Goal: Task Accomplishment & Management: Manage account settings

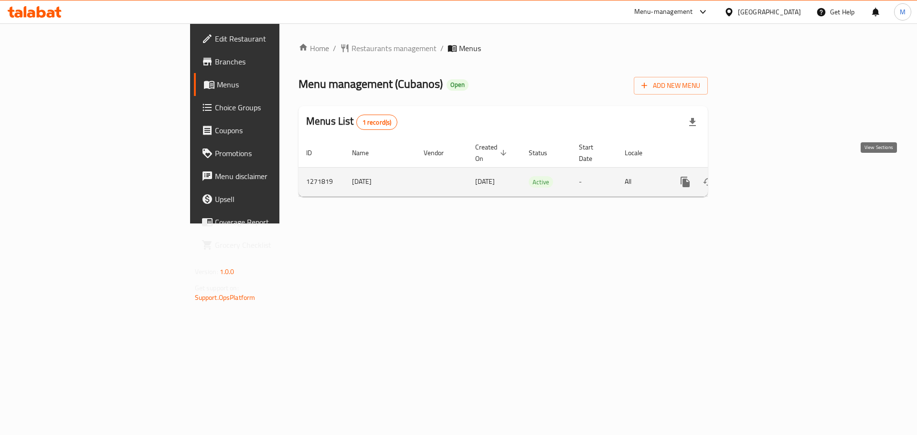
click at [766, 175] on link "enhanced table" at bounding box center [754, 181] width 23 height 23
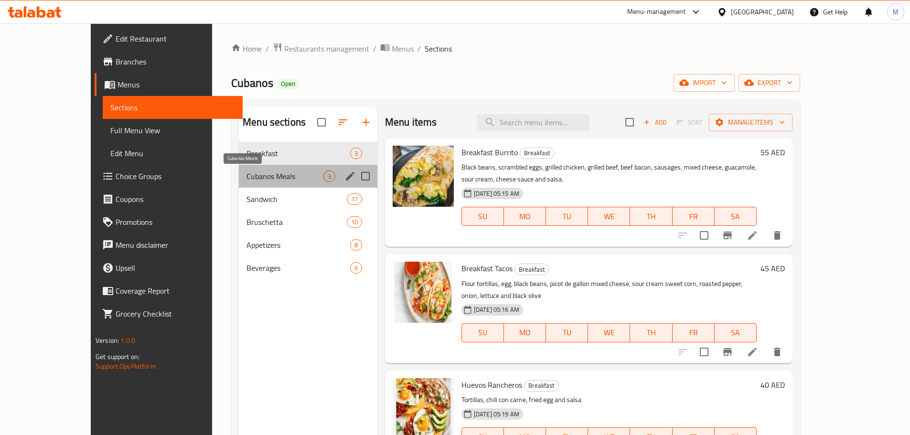
click at [246, 176] on span "Cubanos Meals" at bounding box center [284, 175] width 77 height 11
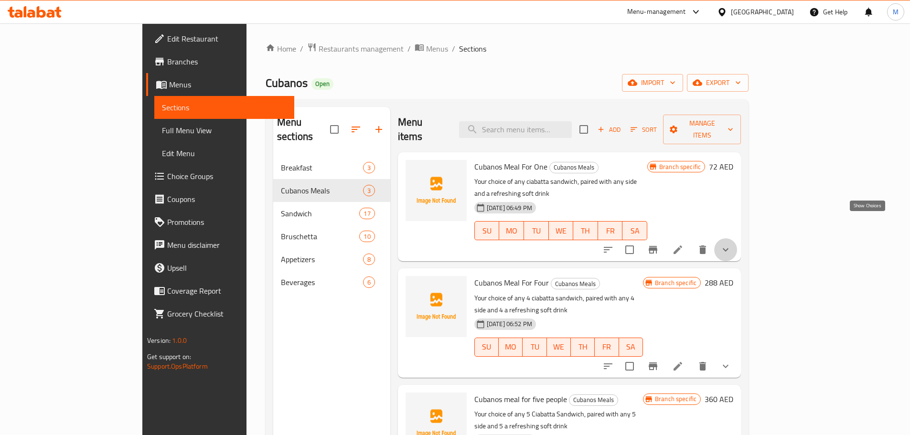
click at [731, 244] on icon "show more" at bounding box center [725, 249] width 11 height 11
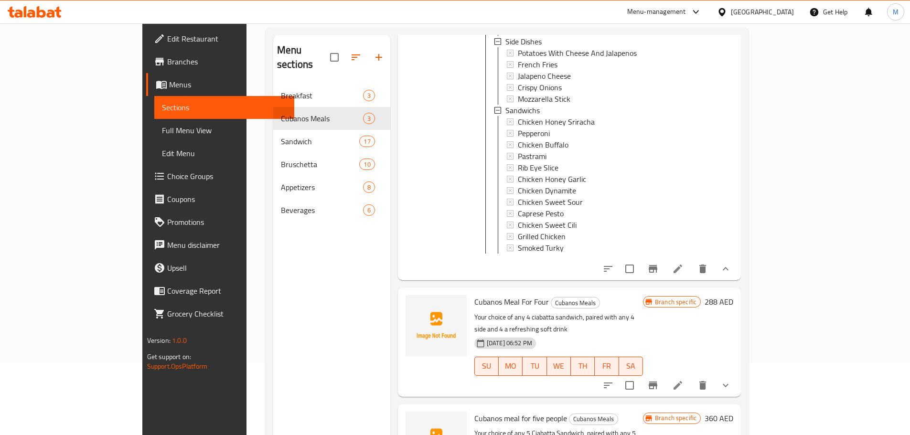
scroll to position [134, 0]
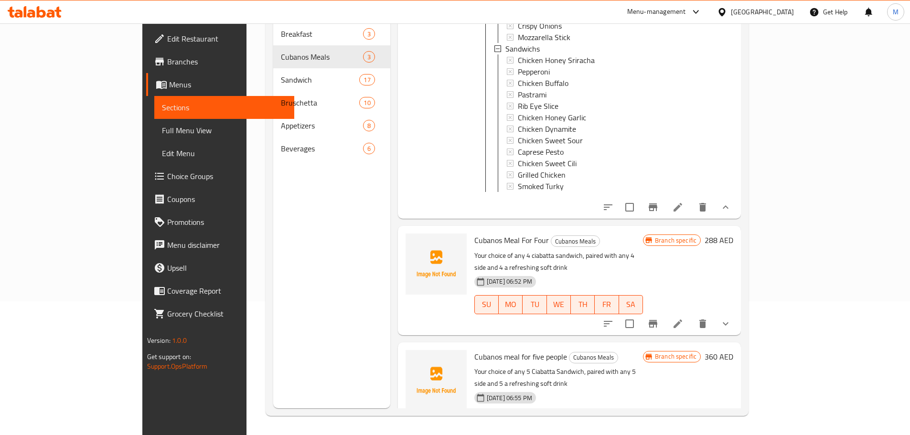
click at [737, 312] on button "show more" at bounding box center [725, 323] width 23 height 23
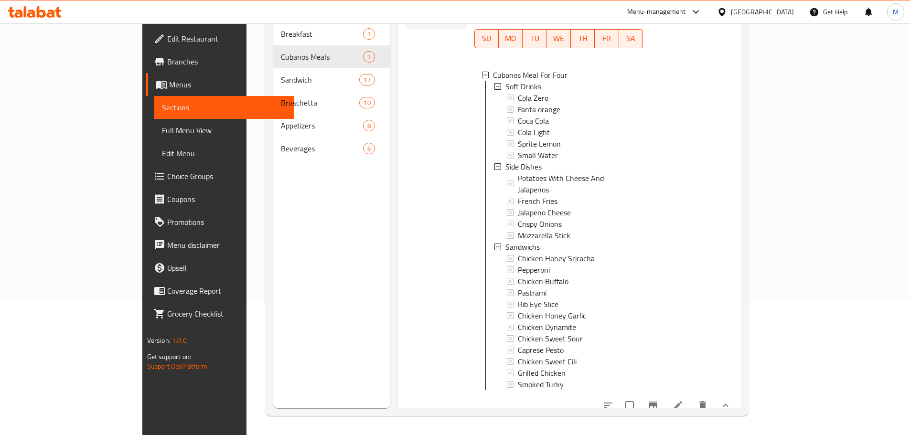
scroll to position [532, 0]
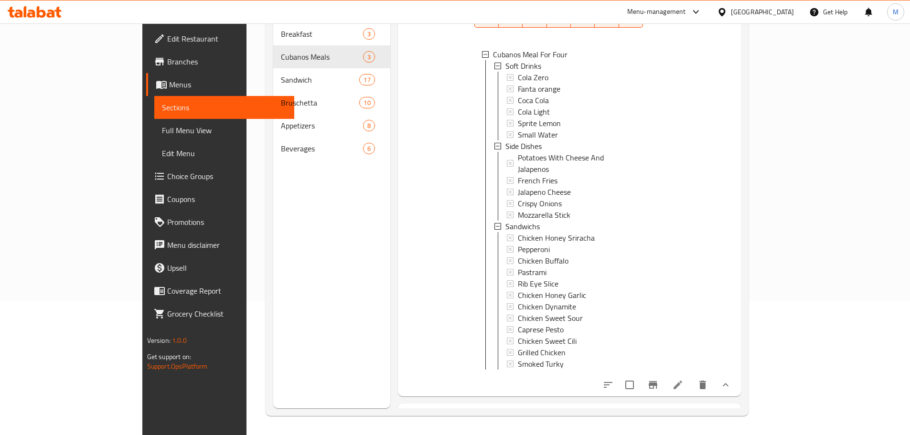
click at [683, 379] on icon at bounding box center [677, 384] width 11 height 11
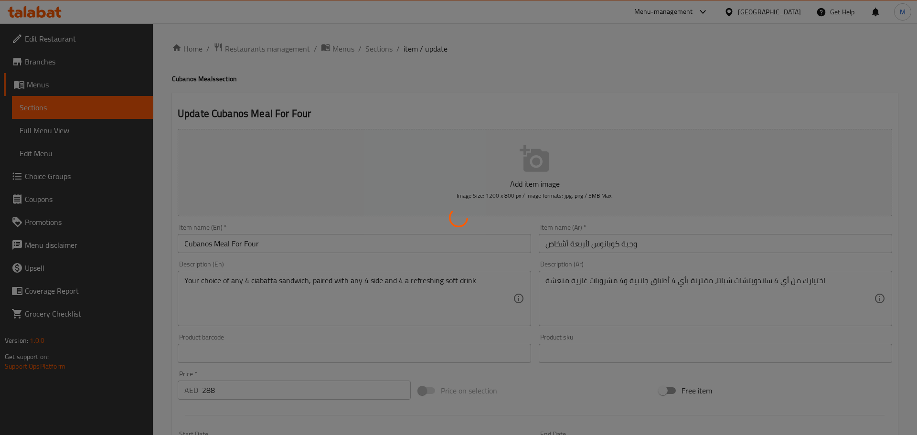
type input "مشروبات غازيه"
type input "1"
type input "الاطباق الجانبيه"
type input "1"
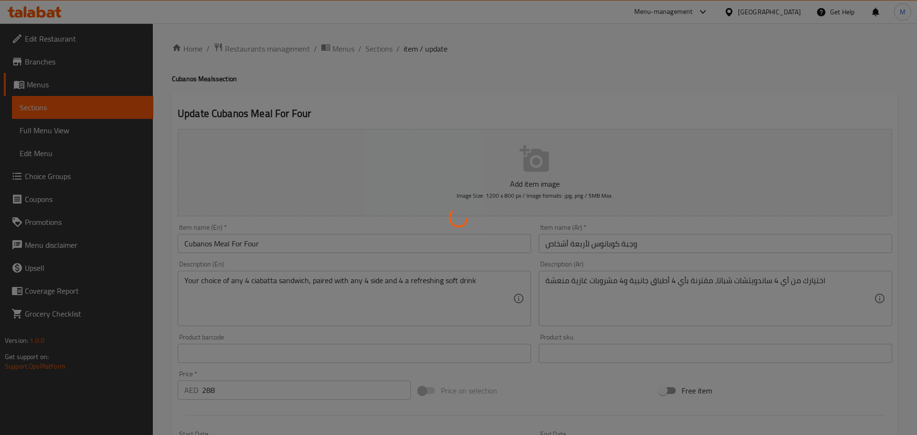
type input "1"
type input "ساندويش"
type input "1"
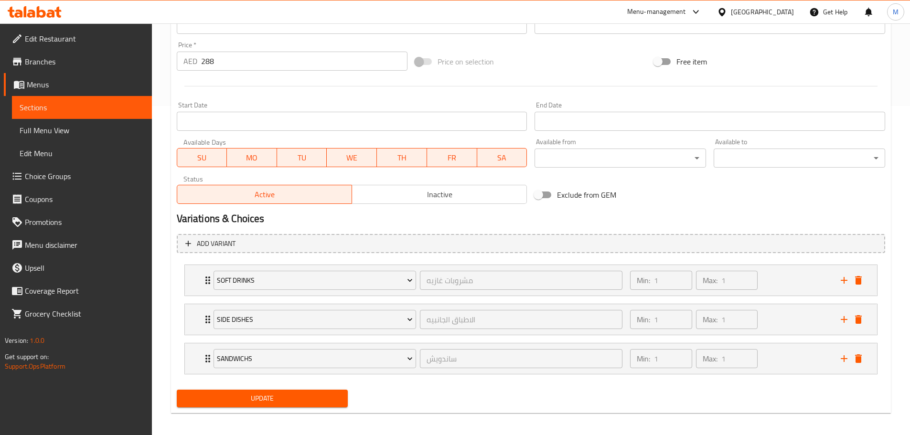
scroll to position [334, 0]
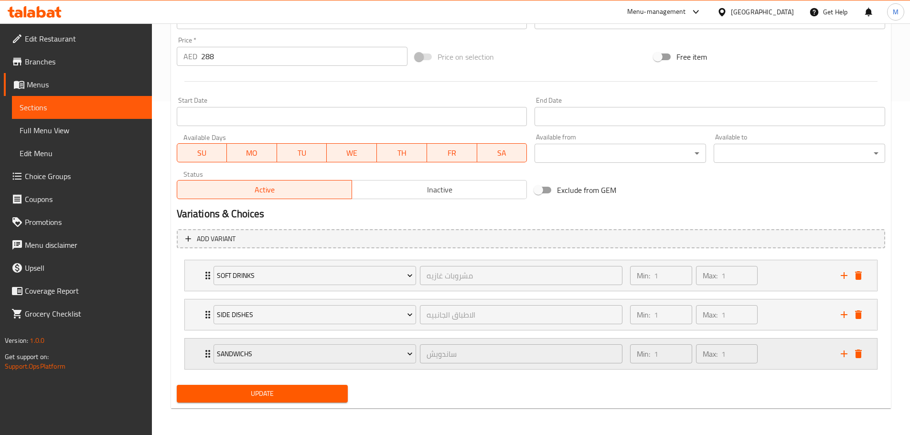
click at [204, 355] on icon "Expand" at bounding box center [207, 353] width 11 height 11
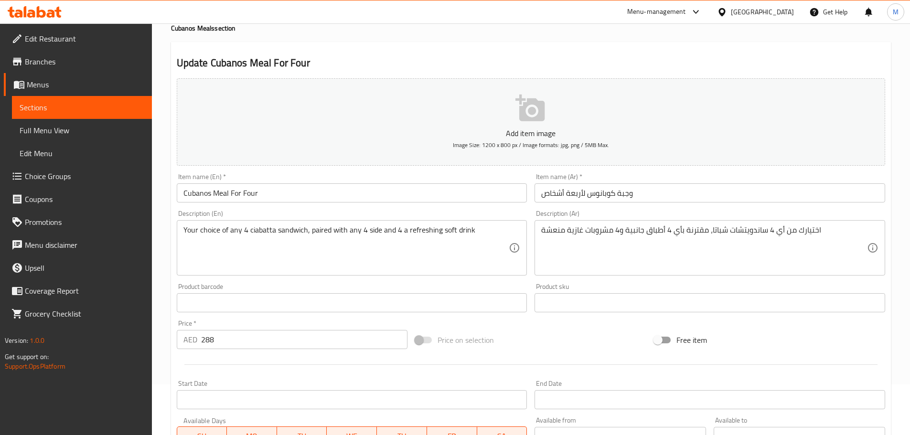
scroll to position [0, 0]
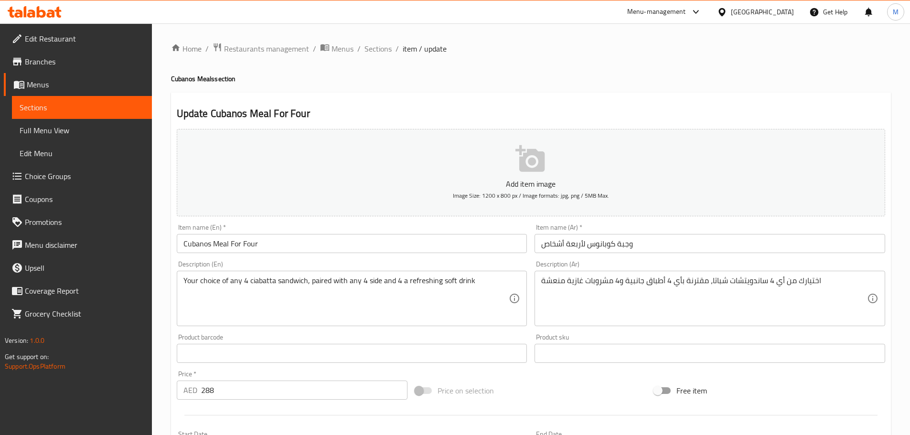
drag, startPoint x: 393, startPoint y: 53, endPoint x: 375, endPoint y: 57, distance: 17.7
click at [392, 52] on ol "Home / Restaurants management / Menus / Sections / item / update" at bounding box center [531, 49] width 720 height 12
click at [380, 48] on span "Sections" at bounding box center [377, 48] width 27 height 11
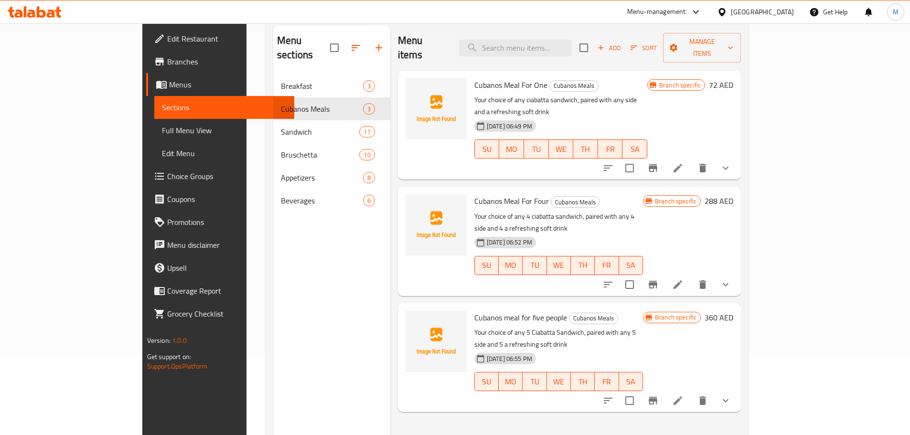
scroll to position [134, 0]
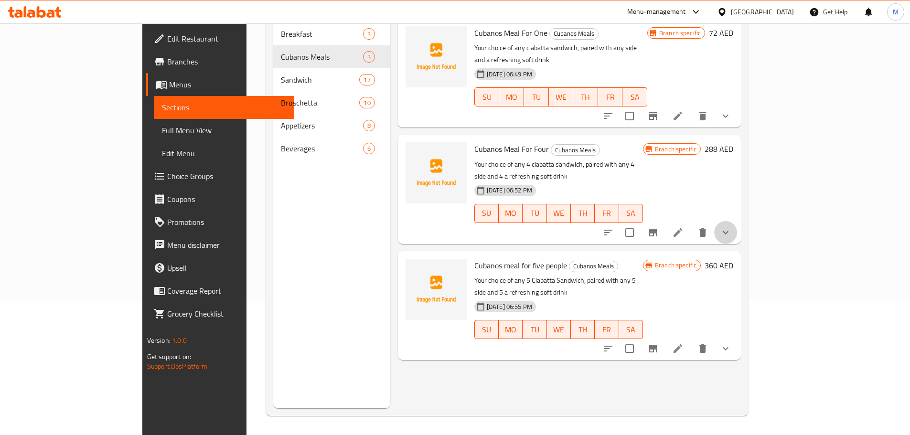
click at [737, 221] on button "show more" at bounding box center [725, 232] width 23 height 23
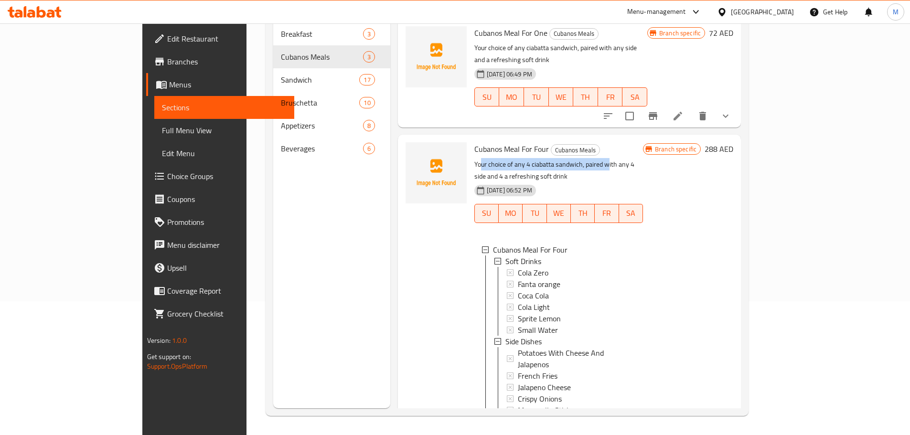
drag, startPoint x: 444, startPoint y: 138, endPoint x: 573, endPoint y: 133, distance: 129.5
click at [573, 159] on p "Your choice of any 4 ciabatta sandwich, paired with any 4 side and 4 a refreshi…" at bounding box center [558, 171] width 169 height 24
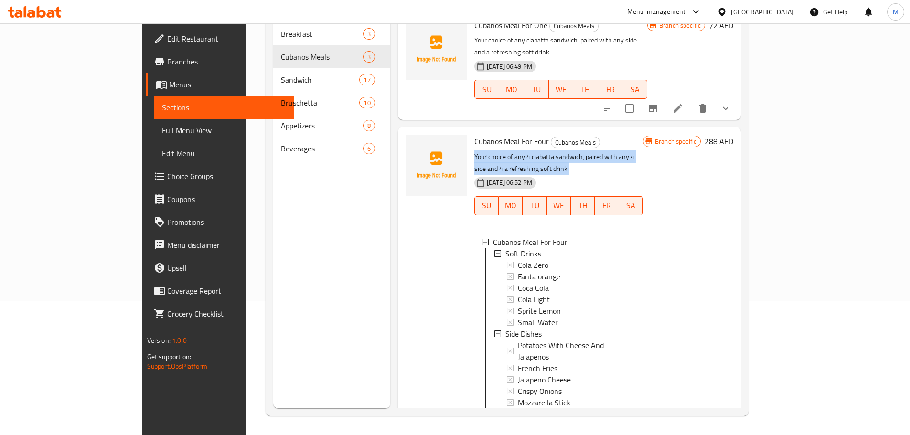
scroll to position [0, 0]
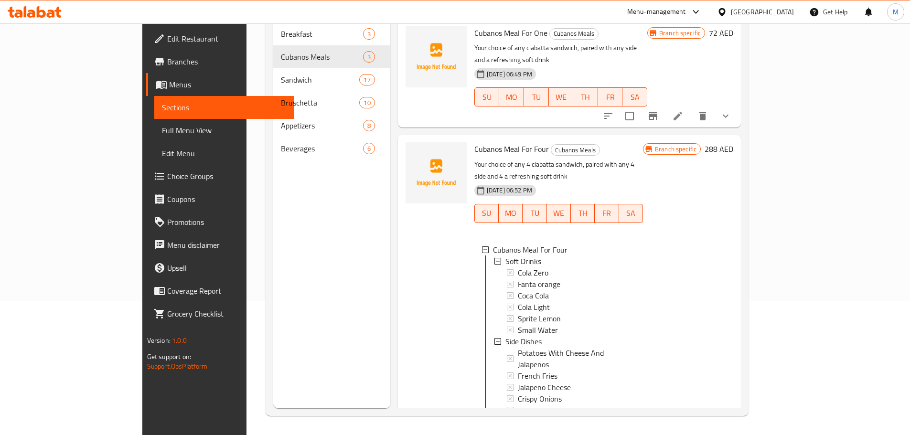
click at [733, 214] on div "Branch specific 288 AED" at bounding box center [688, 362] width 90 height 441
drag, startPoint x: 495, startPoint y: 138, endPoint x: 564, endPoint y: 140, distance: 68.8
click at [564, 159] on p "Your choice of any 4 ciabatta sandwich, paired with any 4 side and 4 a refreshi…" at bounding box center [558, 171] width 169 height 24
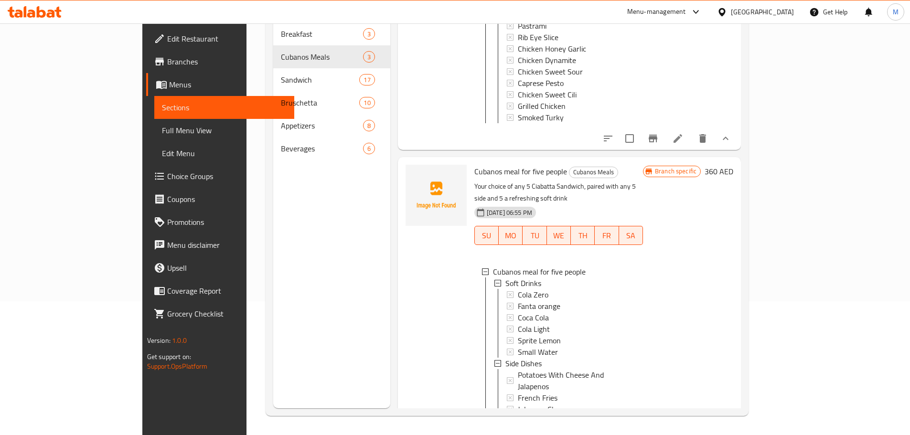
scroll to position [302, 0]
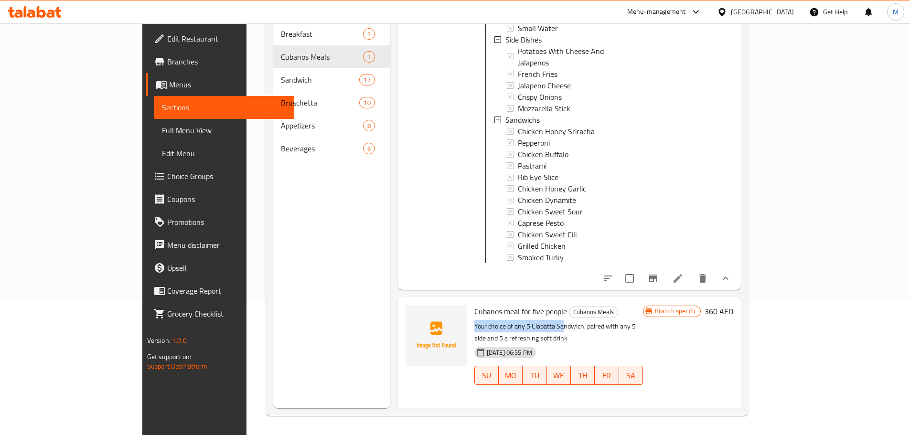
drag, startPoint x: 439, startPoint y: 285, endPoint x: 529, endPoint y: 284, distance: 89.8
click at [529, 320] on p "Your choice of any 5 Ciabatta Sandwich, paired with any 5 side and 5 a refreshi…" at bounding box center [558, 332] width 169 height 24
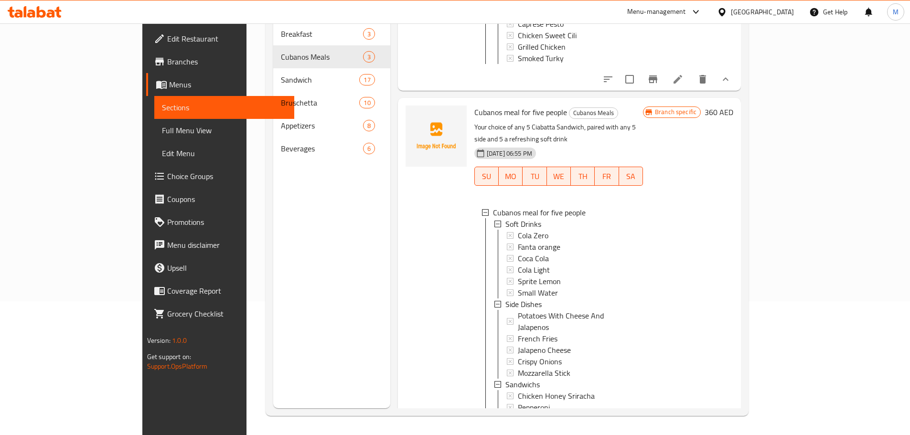
scroll to position [588, 0]
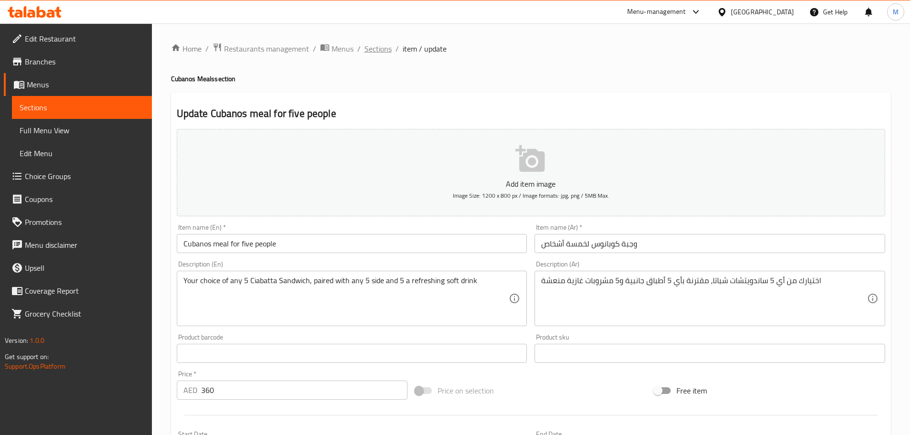
click at [383, 50] on span "Sections" at bounding box center [377, 48] width 27 height 11
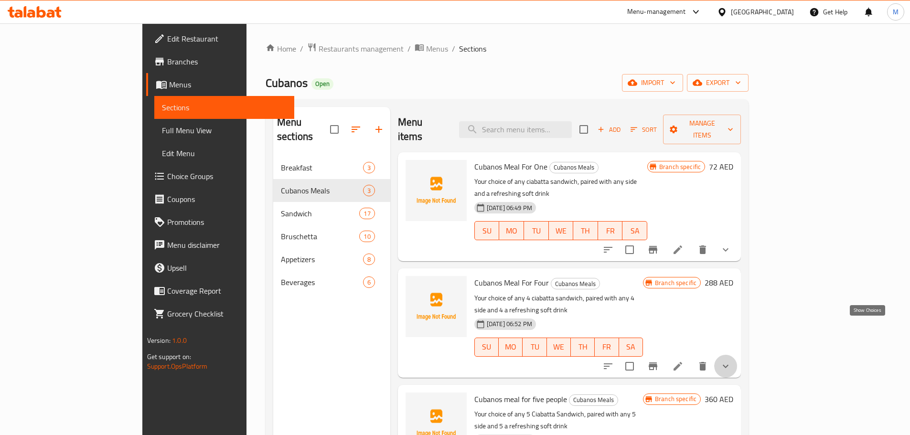
click at [731, 361] on icon "show more" at bounding box center [725, 366] width 11 height 11
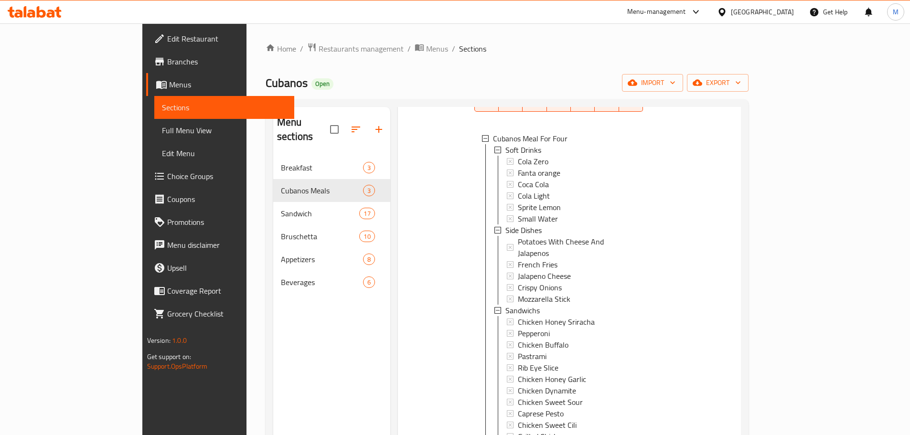
scroll to position [1, 0]
click at [554, 59] on div "Home / Restaurants management / Menus / Sections ⁠Cubanos Open import export Me…" at bounding box center [507, 296] width 483 height 507
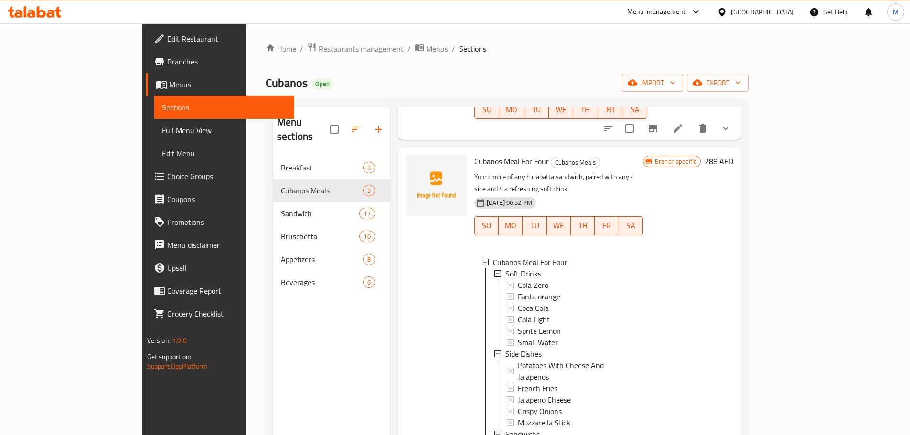
scroll to position [0, 0]
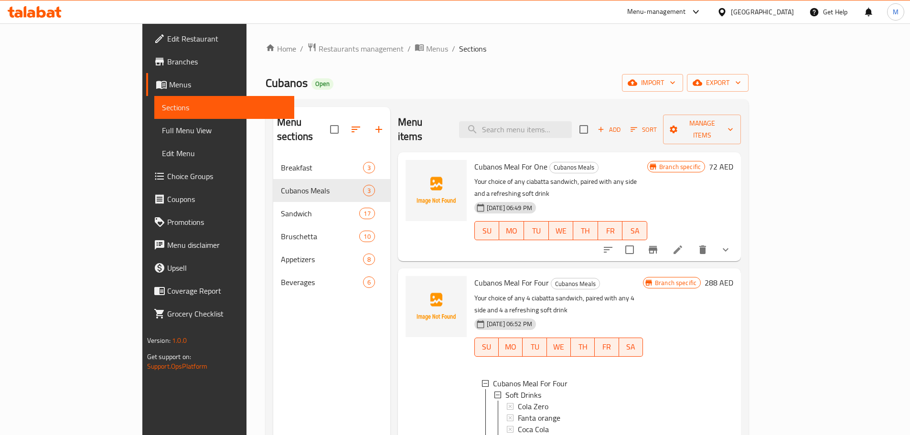
click at [167, 173] on span "Choice Groups" at bounding box center [226, 175] width 119 height 11
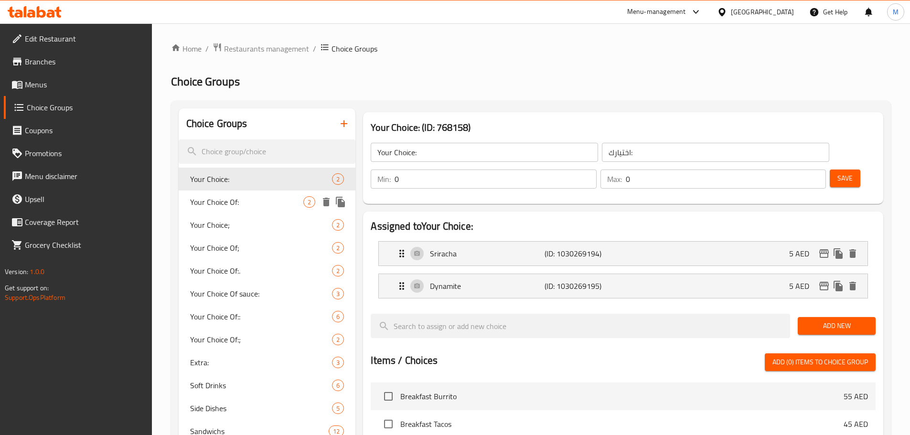
click at [266, 202] on span "Your Choice Of:" at bounding box center [247, 201] width 114 height 11
type input "Your Choice Of:"
type input "اختيارك من:"
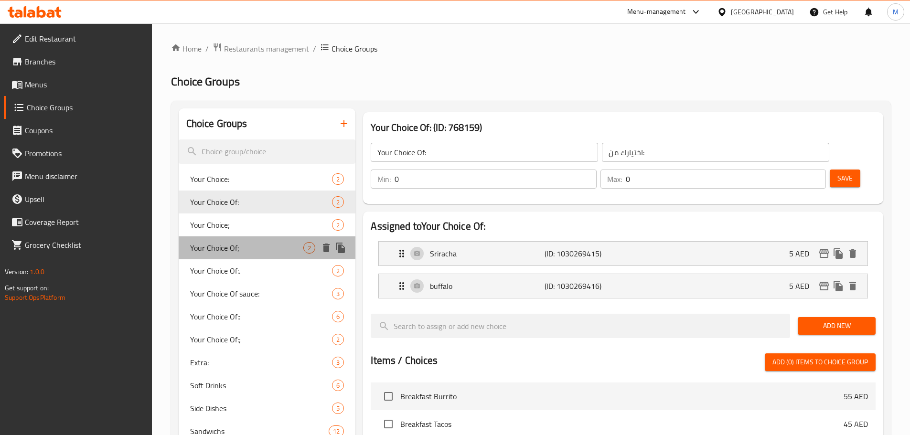
click at [258, 242] on span "Your Choice Of;" at bounding box center [247, 247] width 114 height 11
type input "Your Choice Of;"
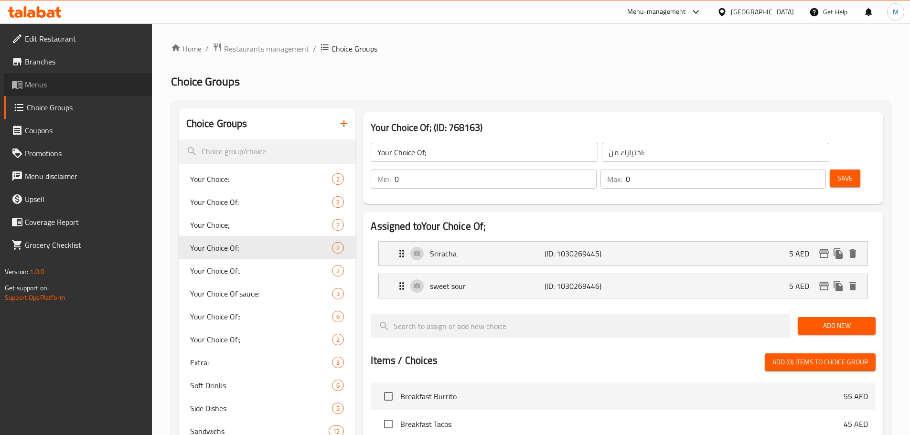
click at [45, 81] on span "Menus" at bounding box center [84, 84] width 119 height 11
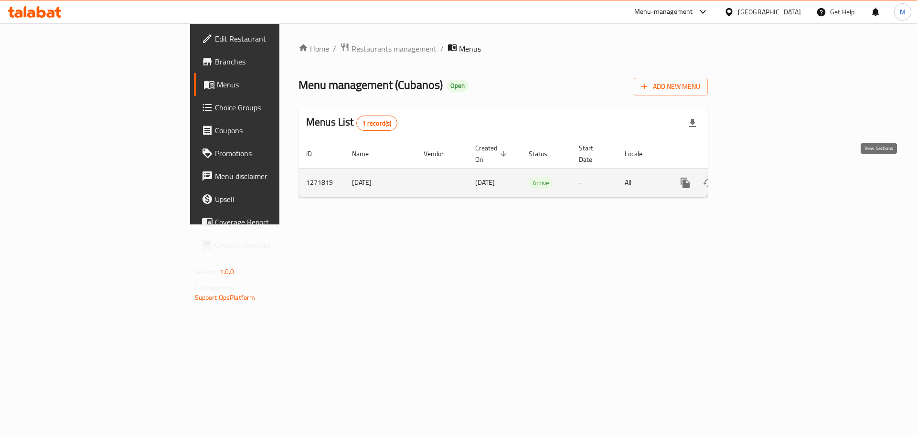
click at [760, 177] on icon "enhanced table" at bounding box center [753, 182] width 11 height 11
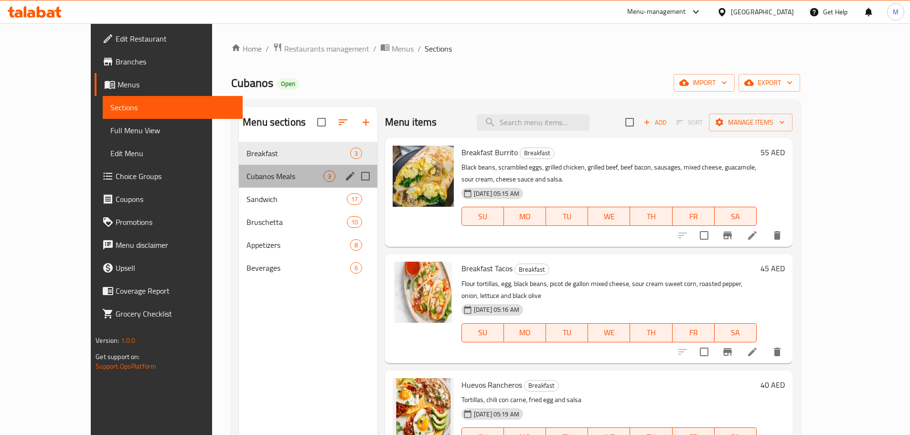
click at [239, 186] on div "Cubanos Meals 3" at bounding box center [308, 176] width 138 height 23
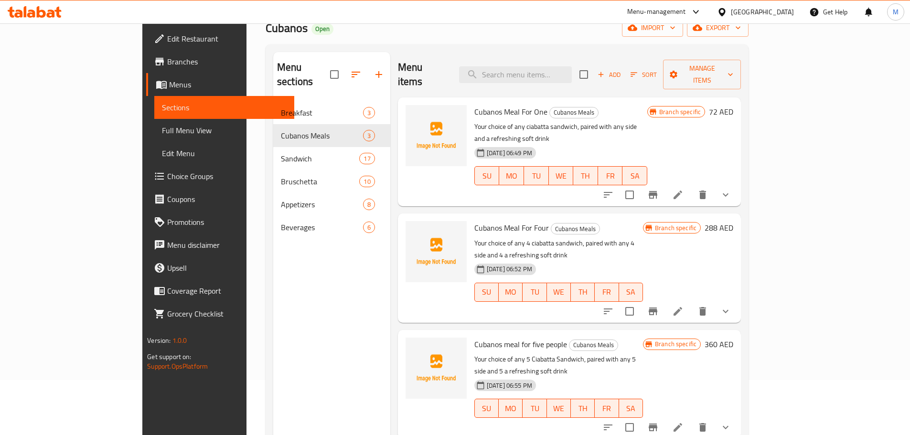
scroll to position [134, 0]
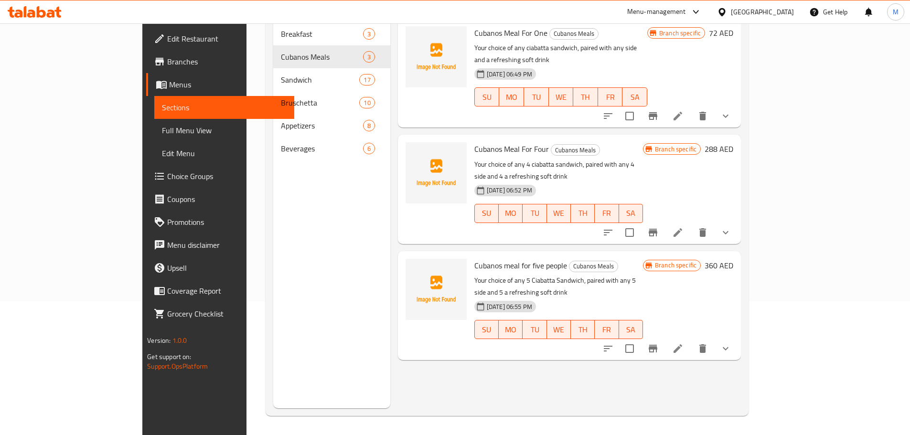
click at [731, 343] on icon "show more" at bounding box center [725, 348] width 11 height 11
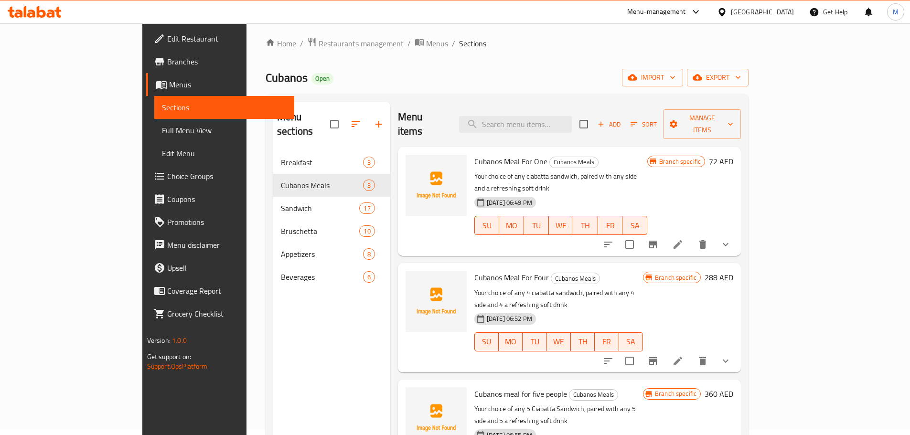
scroll to position [0, 0]
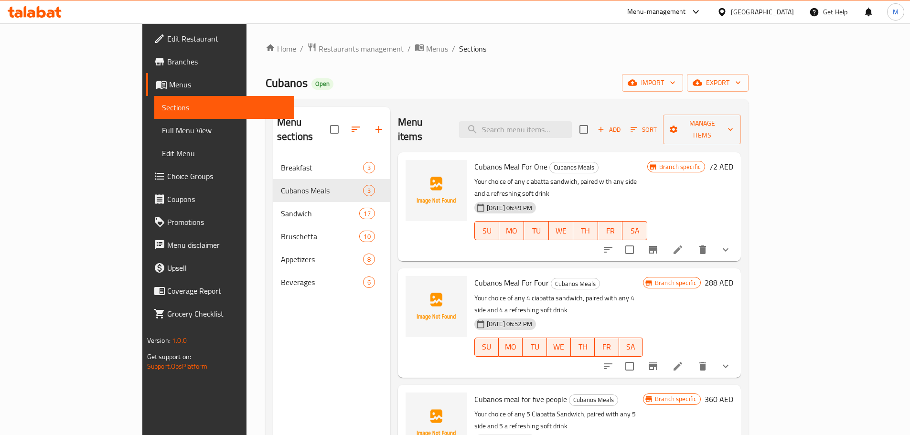
drag, startPoint x: 377, startPoint y: 436, endPoint x: 15, endPoint y: 457, distance: 362.6
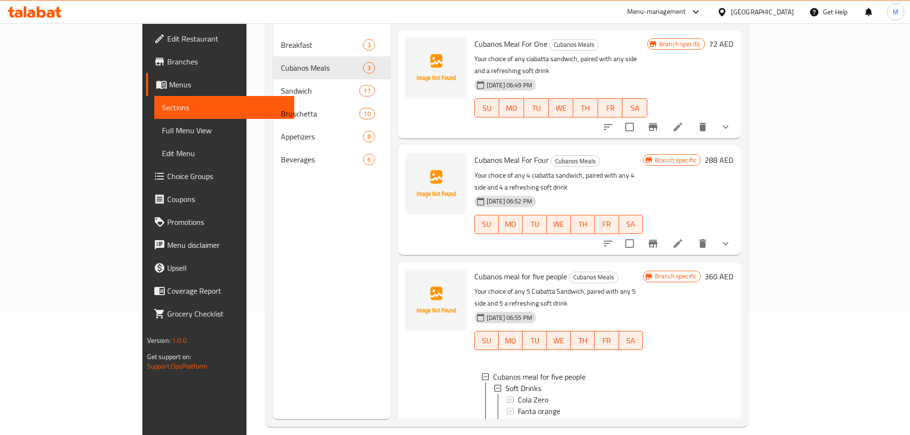
scroll to position [134, 0]
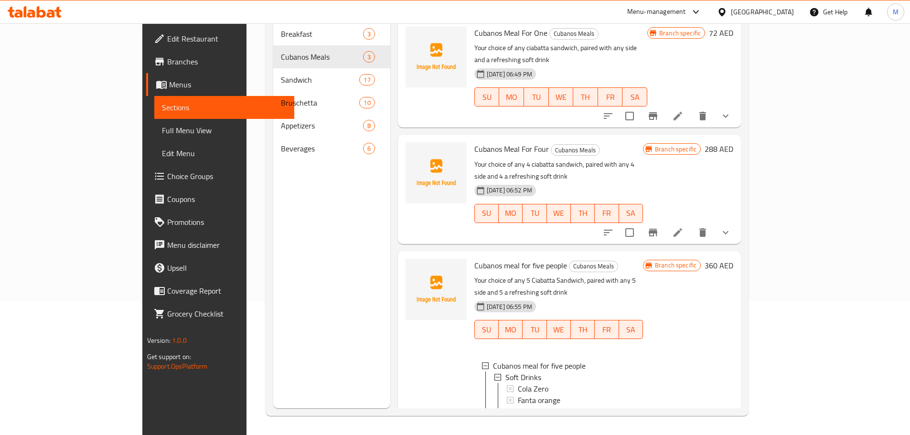
drag, startPoint x: 139, startPoint y: 12, endPoint x: 143, endPoint y: 20, distance: 8.4
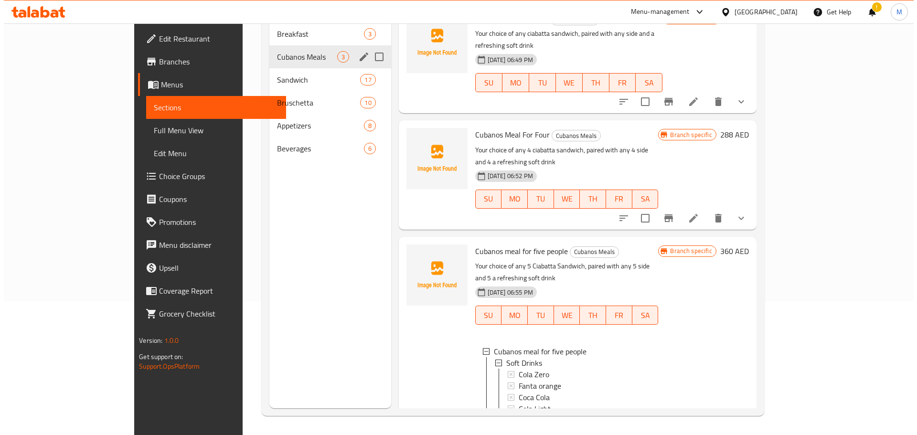
scroll to position [0, 0]
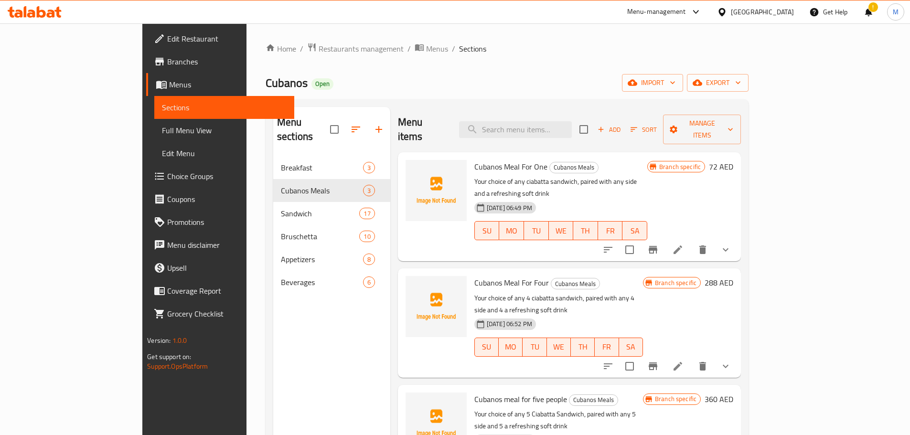
click at [266, 81] on span "⁠Cubanos" at bounding box center [287, 82] width 42 height 21
copy span "Cubanos"
click at [397, 32] on div "Home / Restaurants management / Menus / Sections ⁠Cubanos Open import export Me…" at bounding box center [506, 295] width 521 height 545
click at [415, 51] on icon "breadcrumb" at bounding box center [419, 47] width 9 height 7
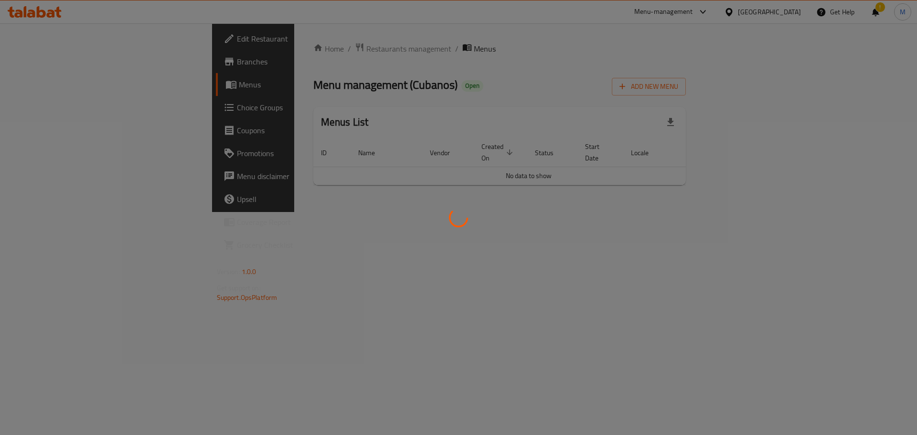
click at [337, 75] on div at bounding box center [458, 217] width 917 height 435
click at [260, 47] on div at bounding box center [458, 217] width 917 height 435
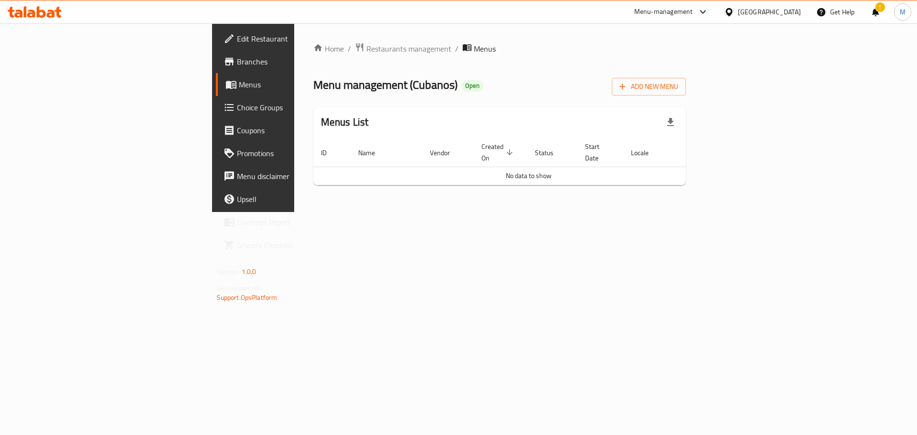
drag, startPoint x: 222, startPoint y: 370, endPoint x: 309, endPoint y: 458, distance: 123.3
click at [309, 435] on html "​ Menu-management [GEOGRAPHIC_DATA] Get Help ! M Edit Restaurant Branches Menus…" at bounding box center [458, 217] width 917 height 435
